Goal: Task Accomplishment & Management: Manage account settings

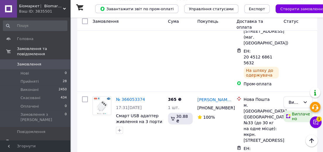
scroll to position [917, 0]
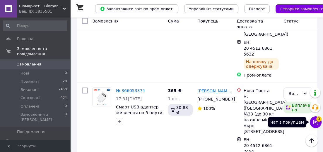
click at [314, 121] on icon at bounding box center [316, 122] width 6 height 6
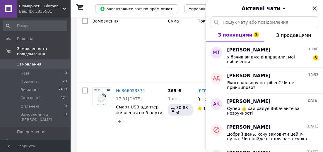
click at [314, 6] on icon "Закрити" at bounding box center [314, 8] width 7 height 7
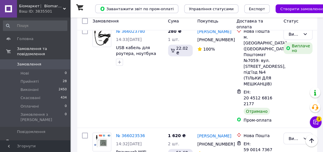
scroll to position [1107, 0]
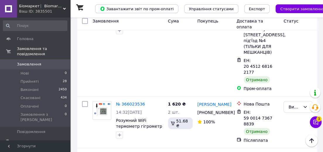
click at [44, 62] on span "Замовлення" at bounding box center [35, 64] width 37 height 5
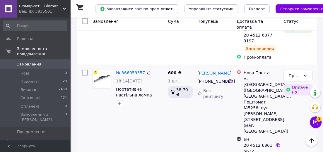
scroll to position [790, 0]
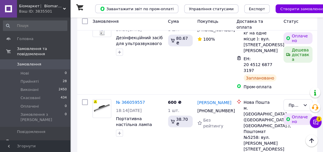
click at [55, 62] on span "0" at bounding box center [62, 64] width 16 height 5
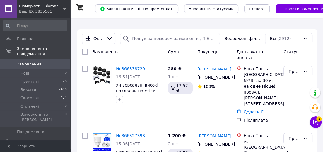
click at [53, 59] on link "Замовлення 0" at bounding box center [35, 64] width 70 height 10
